Goal: Task Accomplishment & Management: Use online tool/utility

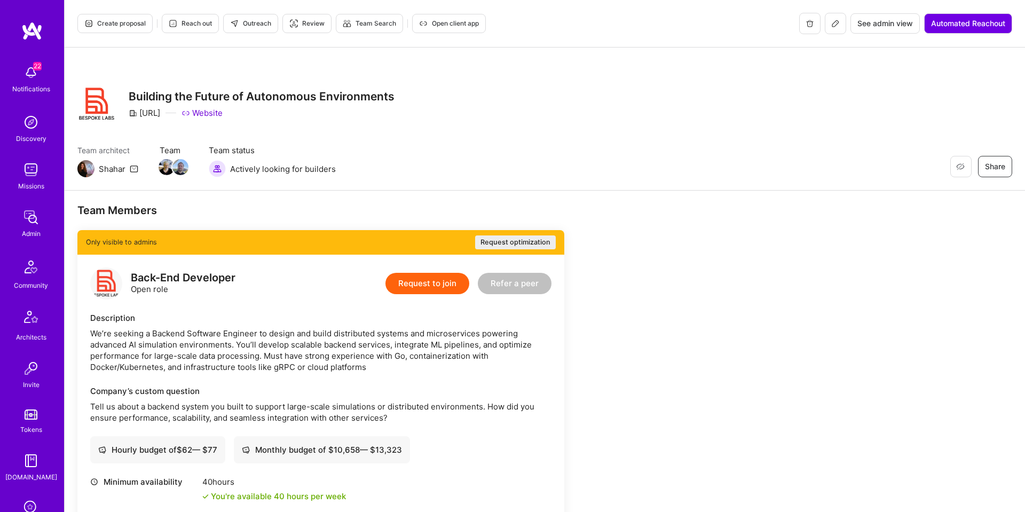
click at [822, 23] on div "See admin view Automated Reachout" at bounding box center [905, 23] width 213 height 21
click at [831, 21] on icon at bounding box center [835, 23] width 9 height 9
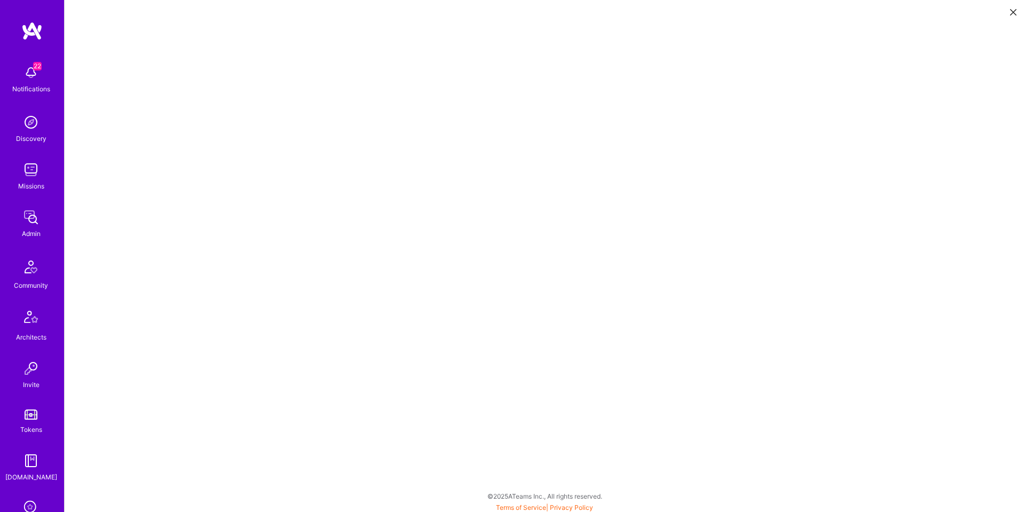
scroll to position [3, 0]
click at [1014, 10] on icon at bounding box center [1013, 12] width 6 height 6
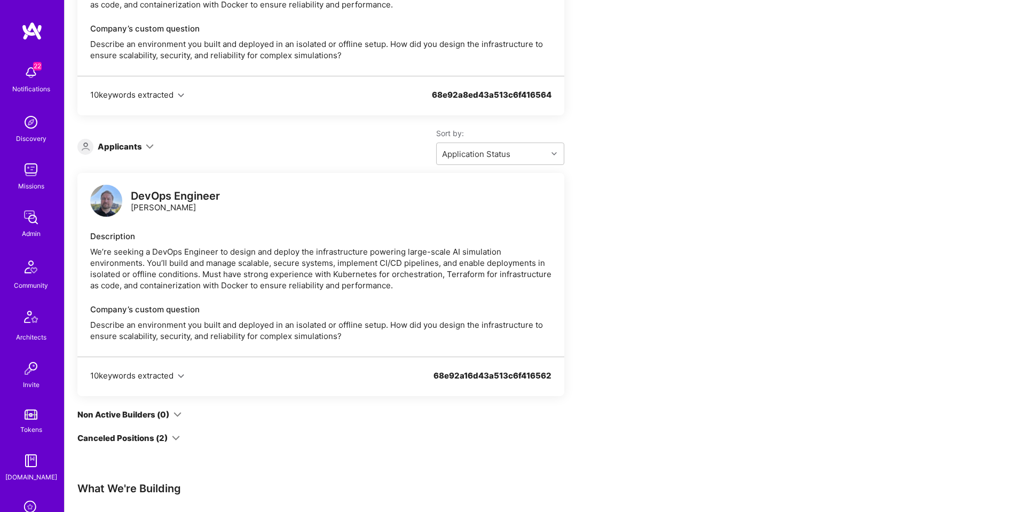
scroll to position [384, 0]
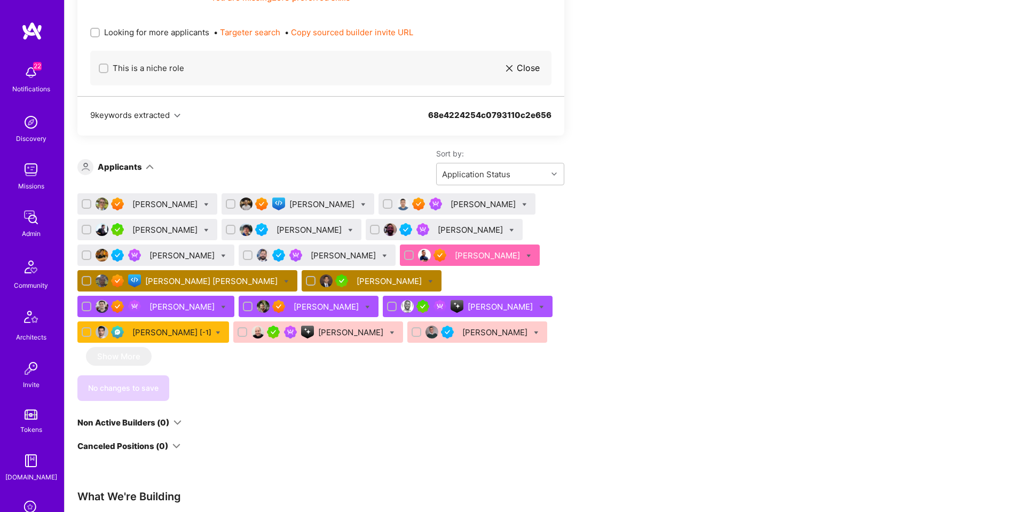
scroll to position [685, 0]
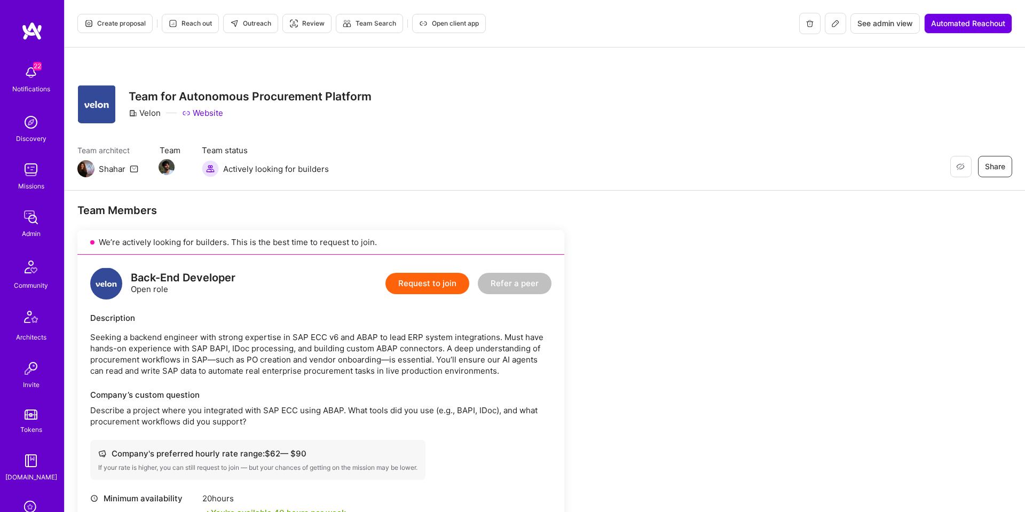
click at [837, 27] on icon at bounding box center [835, 23] width 9 height 9
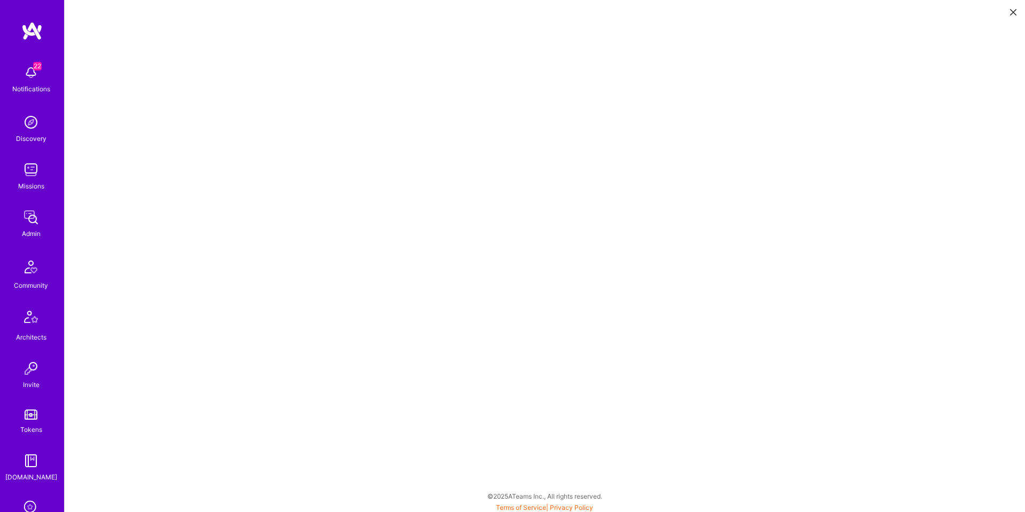
click at [1010, 11] on icon at bounding box center [1013, 12] width 6 height 6
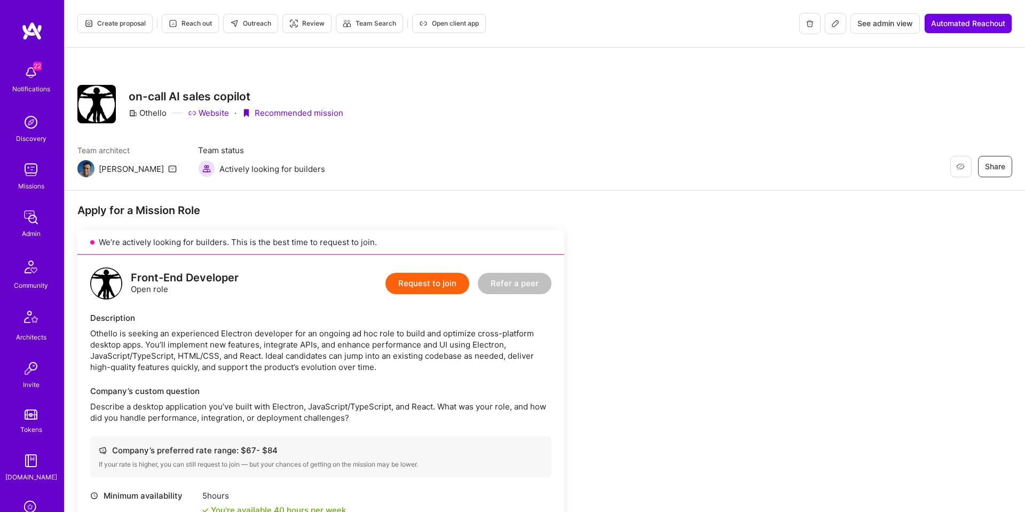
click at [231, 28] on button "Outreach" at bounding box center [250, 23] width 55 height 19
click at [112, 29] on button "Create proposal" at bounding box center [114, 23] width 75 height 19
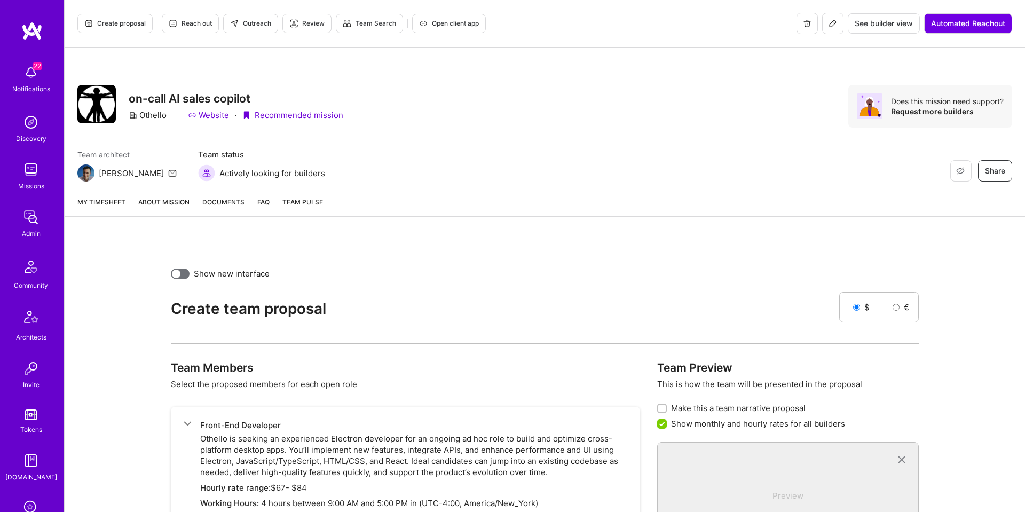
scroll to position [1, 0]
click at [205, 23] on span "Reach out" at bounding box center [190, 23] width 43 height 10
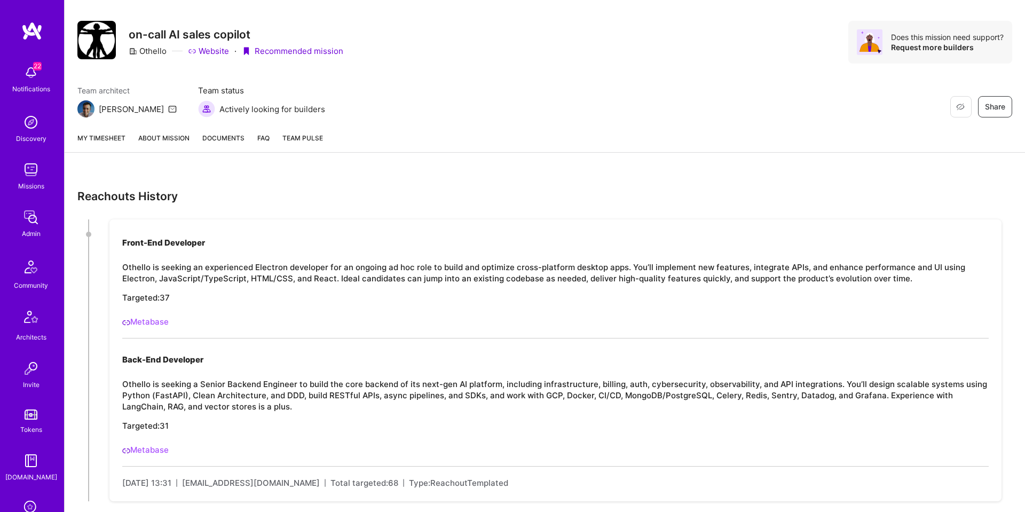
scroll to position [90, 0]
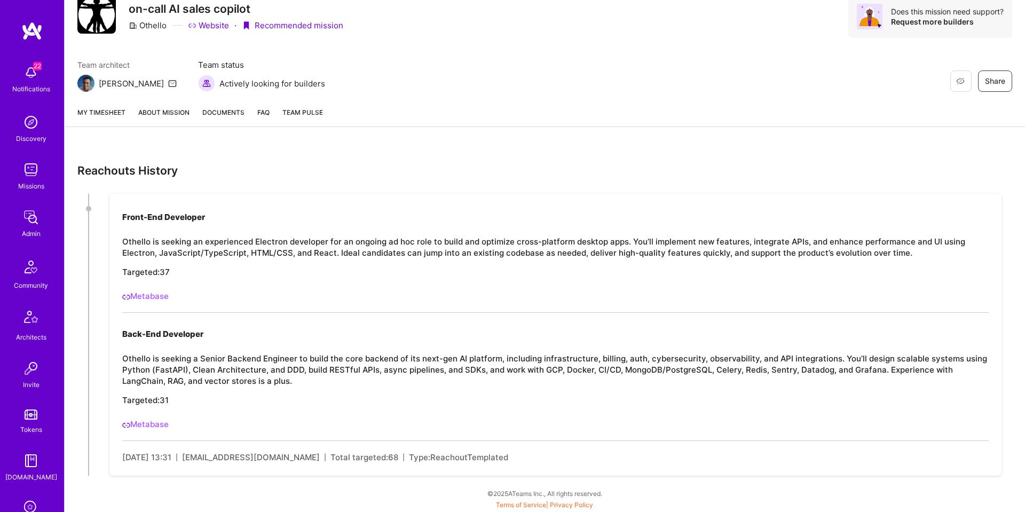
click at [170, 113] on link "About Mission" at bounding box center [163, 117] width 51 height 20
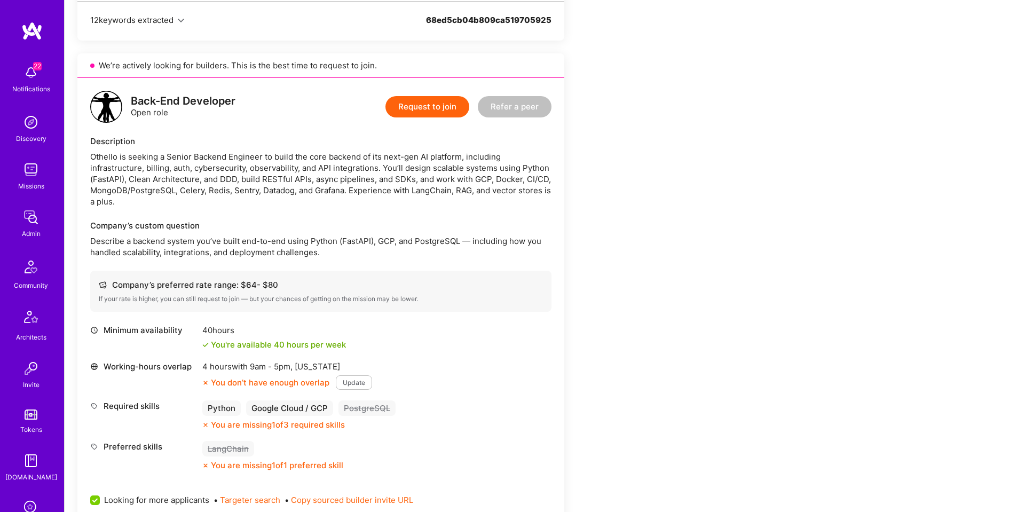
scroll to position [729, 0]
